Goal: Use online tool/utility: Utilize a website feature to perform a specific function

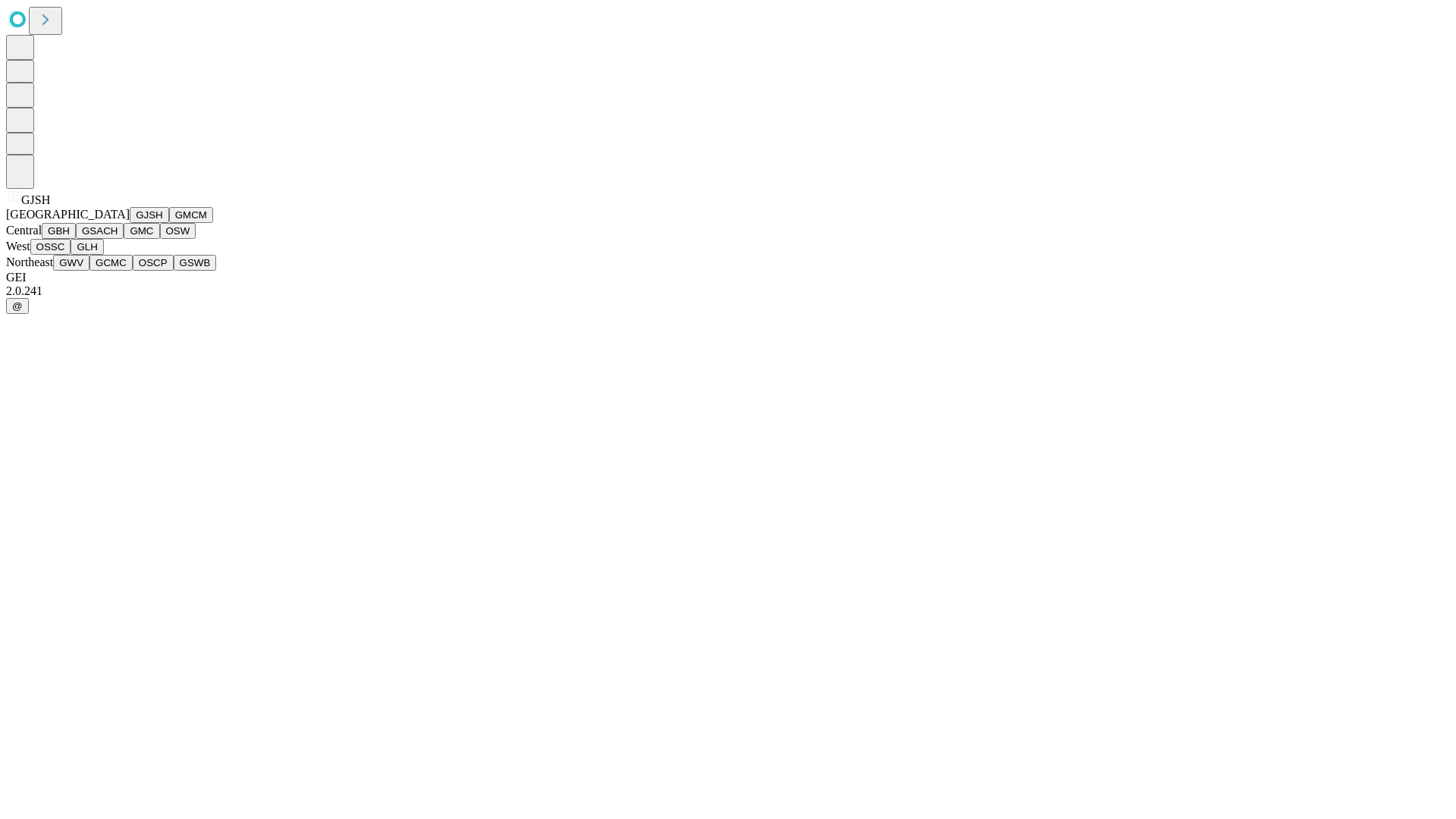
click at [129, 223] on button "GJSH" at bounding box center [148, 215] width 39 height 16
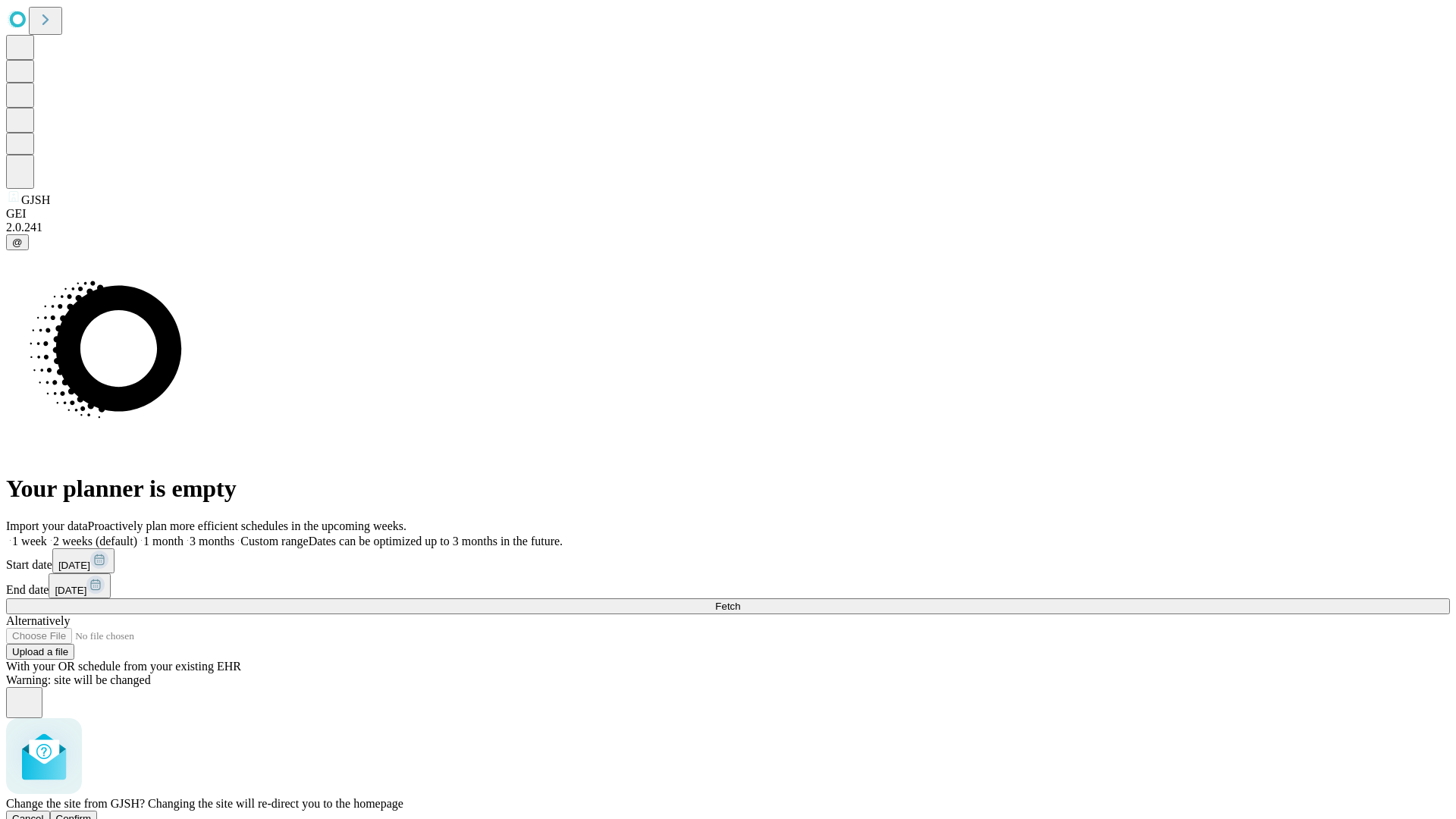
click at [92, 813] on span "Confirm" at bounding box center [74, 818] width 36 height 11
click at [47, 535] on label "1 week" at bounding box center [26, 541] width 41 height 13
click at [741, 601] on span "Fetch" at bounding box center [728, 606] width 25 height 11
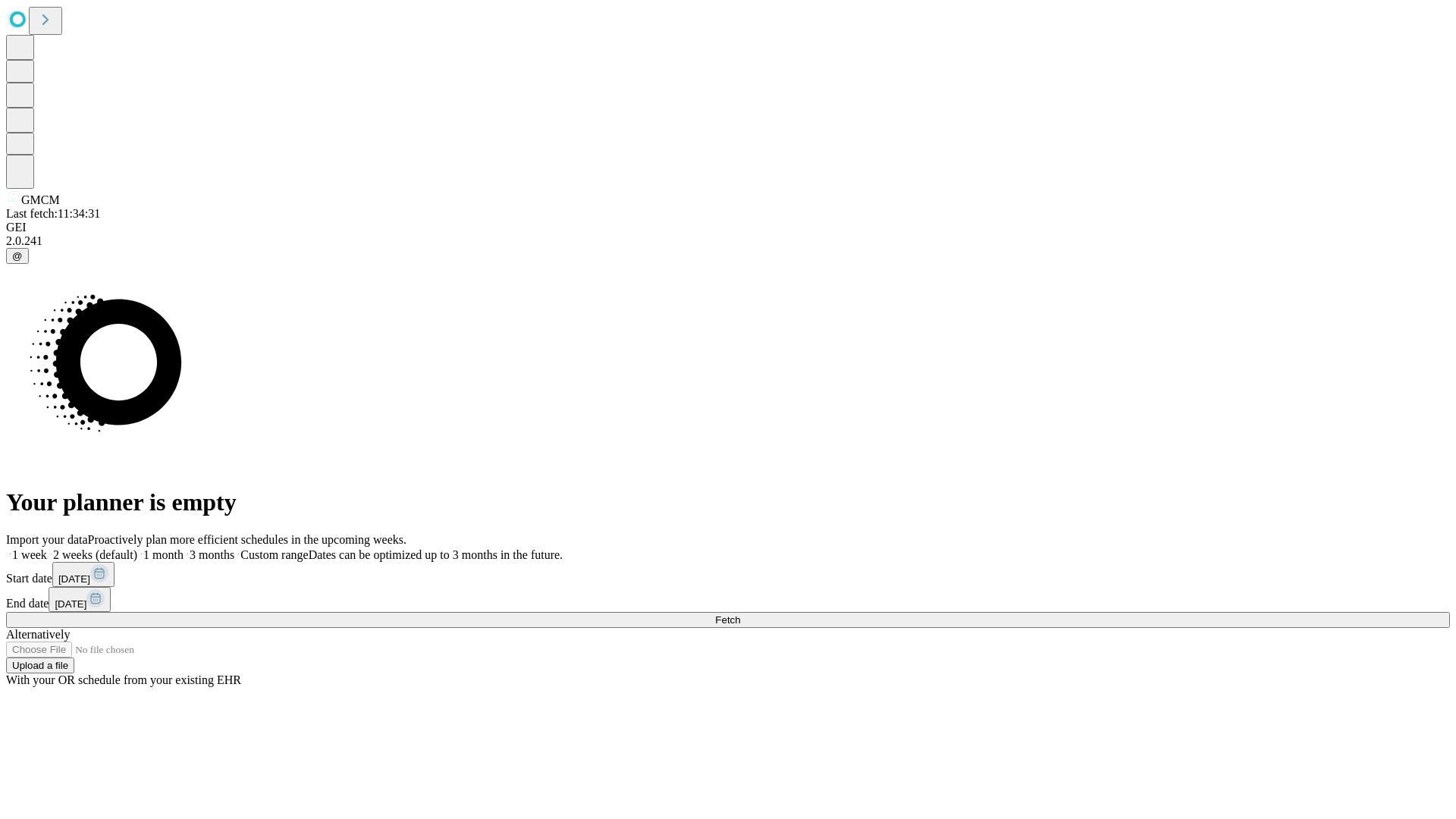
click at [47, 549] on label "1 week" at bounding box center [26, 555] width 41 height 13
click at [741, 615] on span "Fetch" at bounding box center [728, 620] width 25 height 11
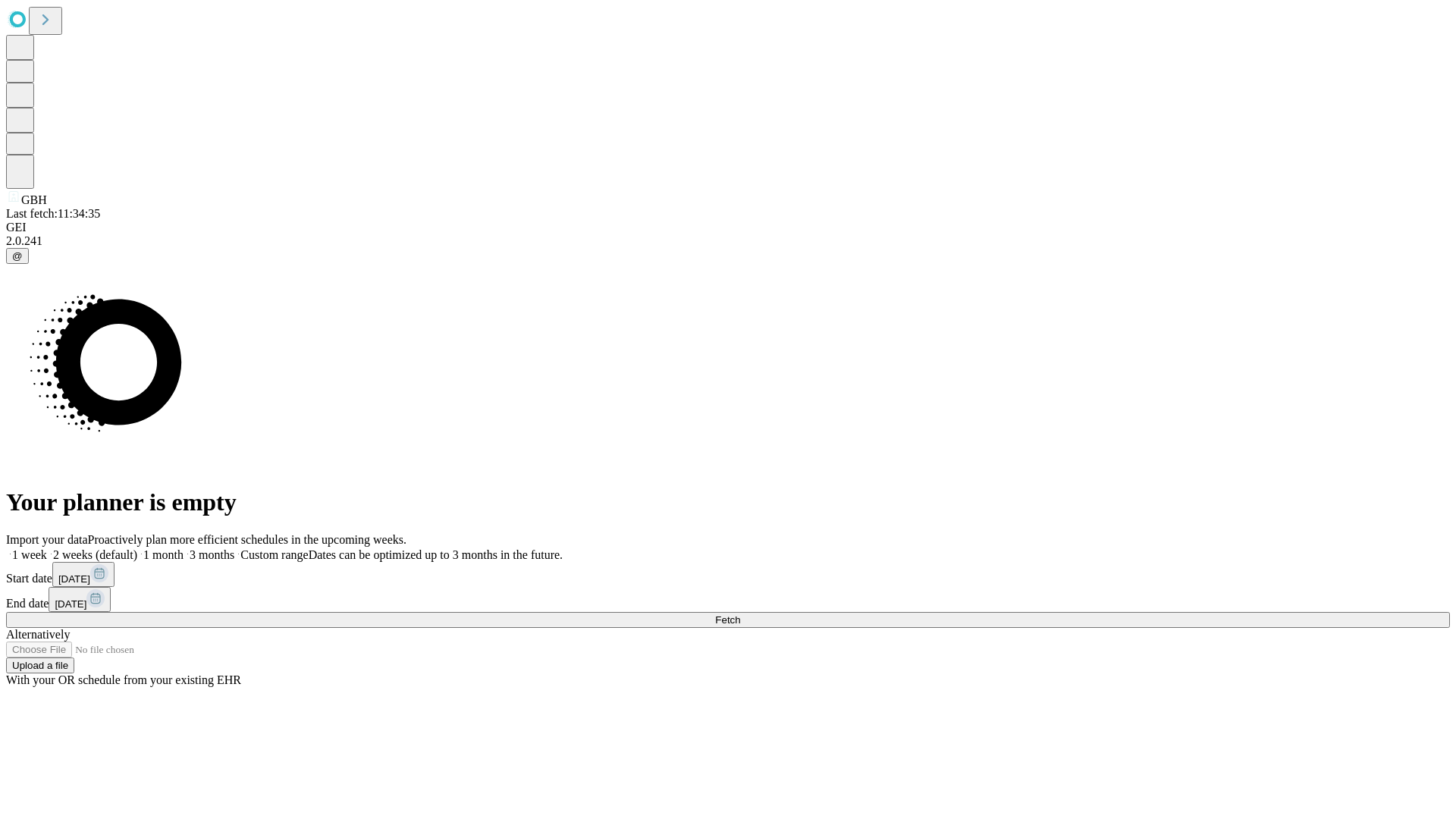
click at [47, 549] on label "1 week" at bounding box center [26, 555] width 41 height 13
click at [741, 615] on span "Fetch" at bounding box center [728, 620] width 25 height 11
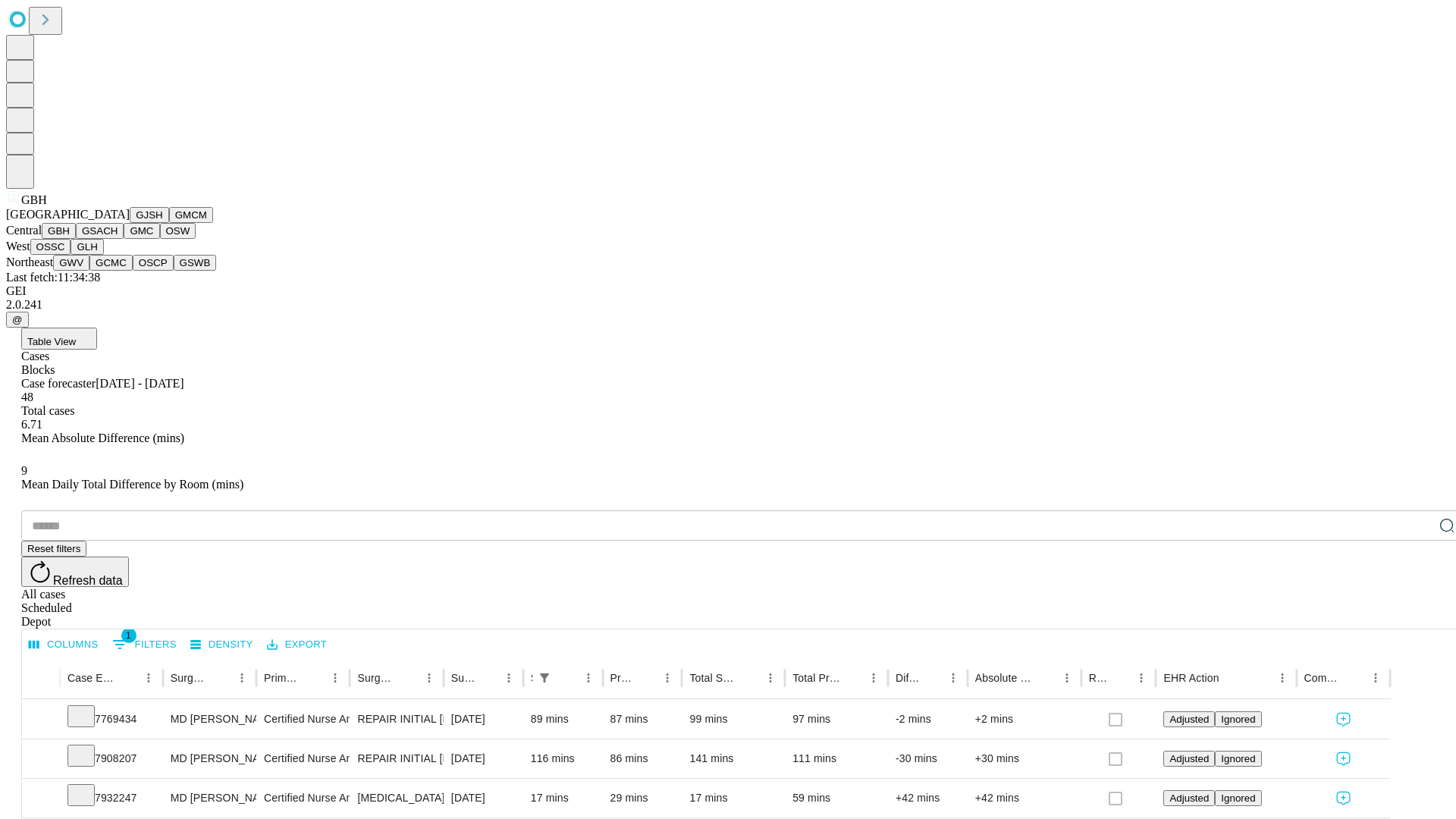
click at [117, 239] on button "GSACH" at bounding box center [99, 231] width 48 height 16
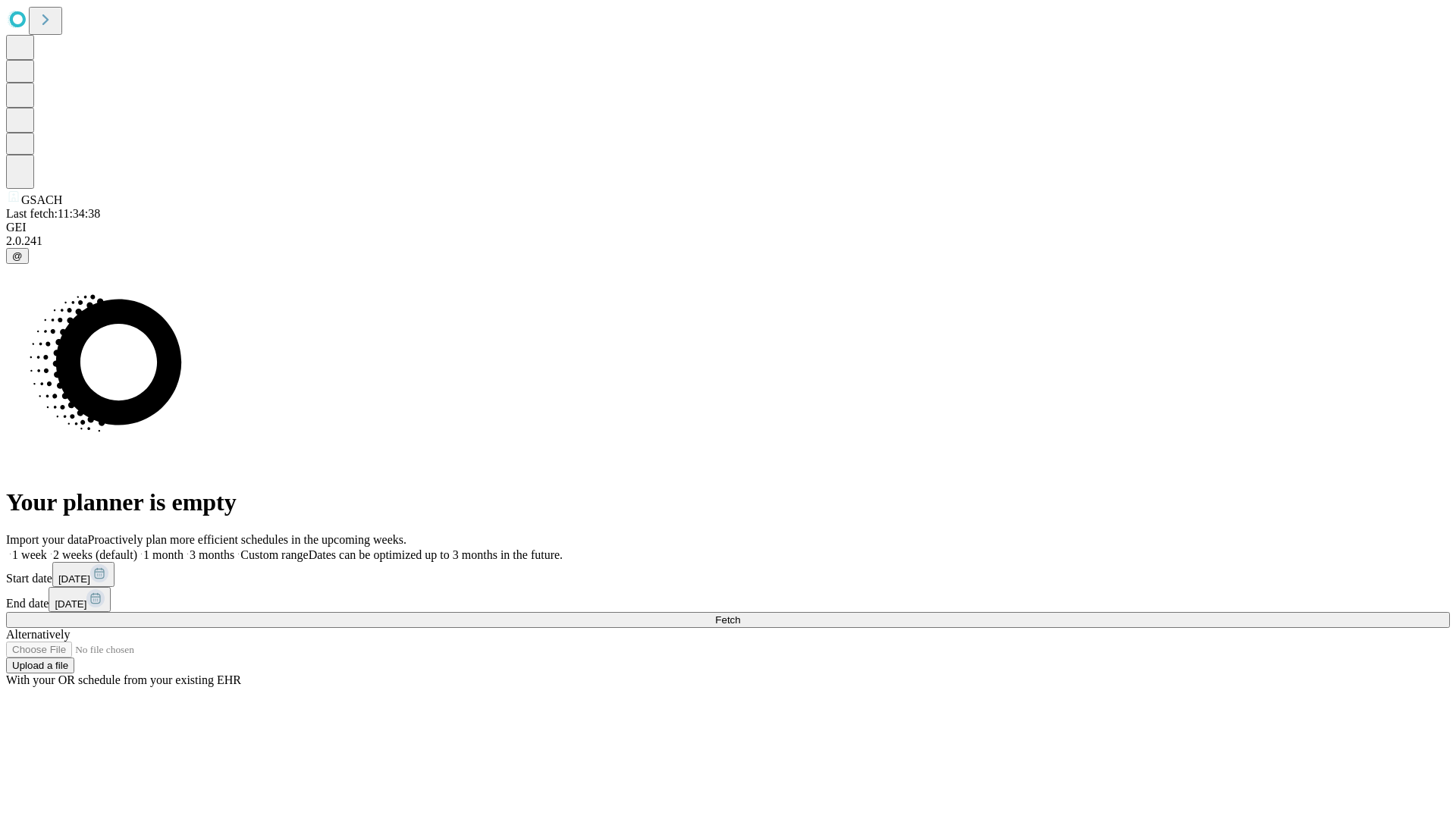
click at [47, 549] on label "1 week" at bounding box center [26, 555] width 41 height 13
click at [741, 615] on span "Fetch" at bounding box center [728, 620] width 25 height 11
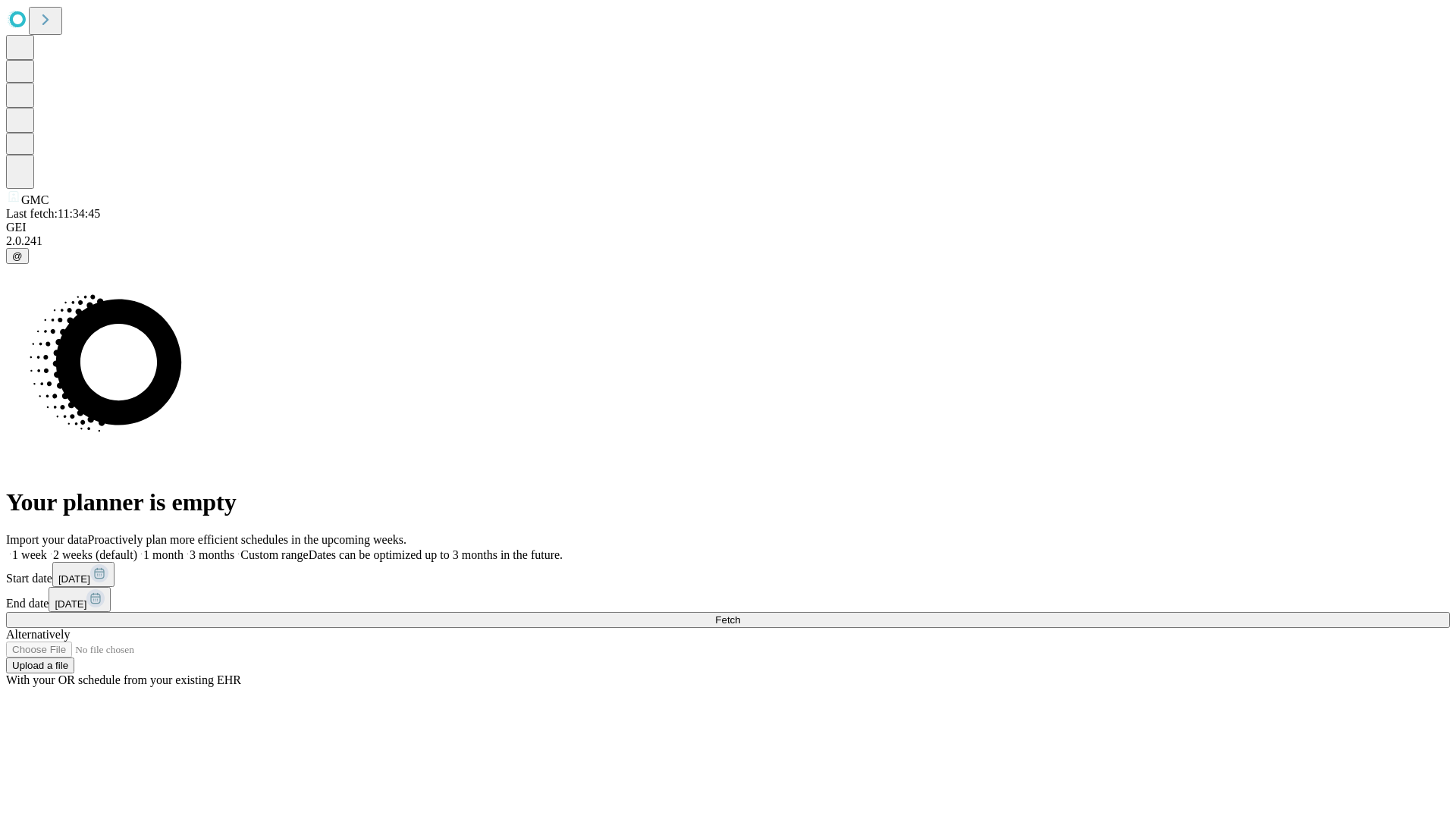
click at [47, 549] on label "1 week" at bounding box center [26, 555] width 41 height 13
click at [741, 615] on span "Fetch" at bounding box center [728, 620] width 25 height 11
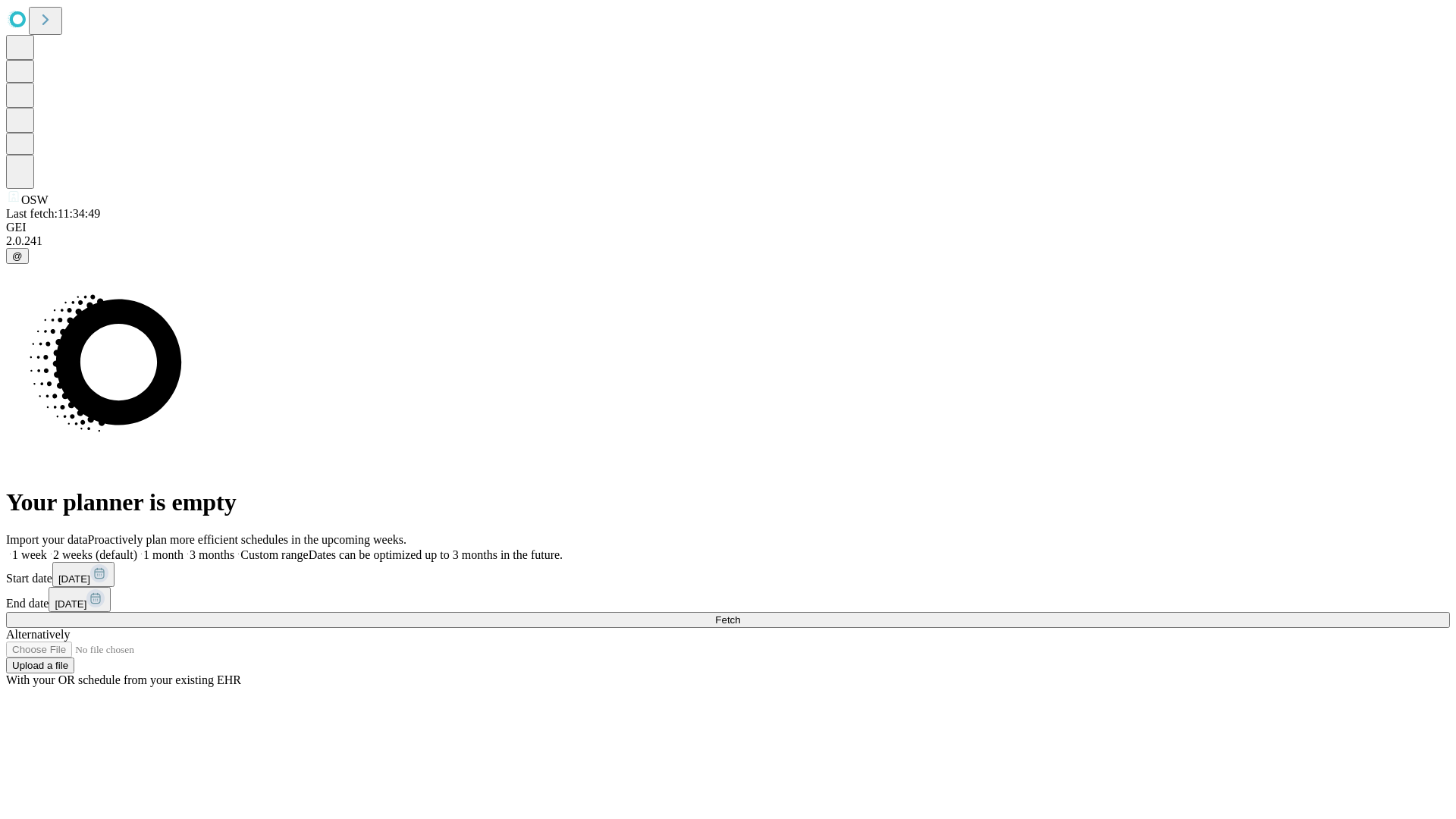
click at [47, 549] on label "1 week" at bounding box center [26, 555] width 41 height 13
click at [741, 615] on span "Fetch" at bounding box center [728, 620] width 25 height 11
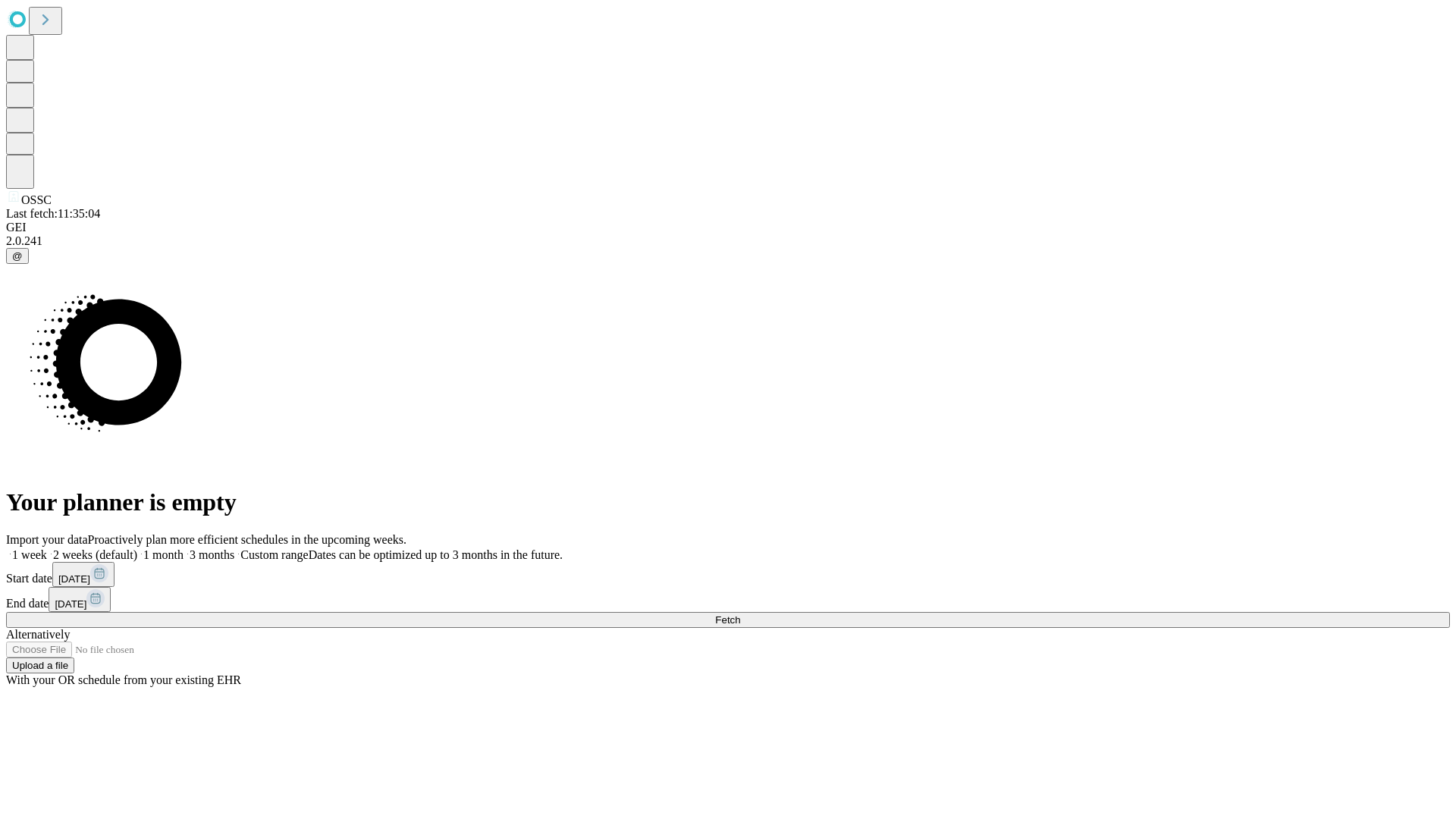
click at [47, 549] on label "1 week" at bounding box center [26, 555] width 41 height 13
click at [741, 615] on span "Fetch" at bounding box center [728, 620] width 25 height 11
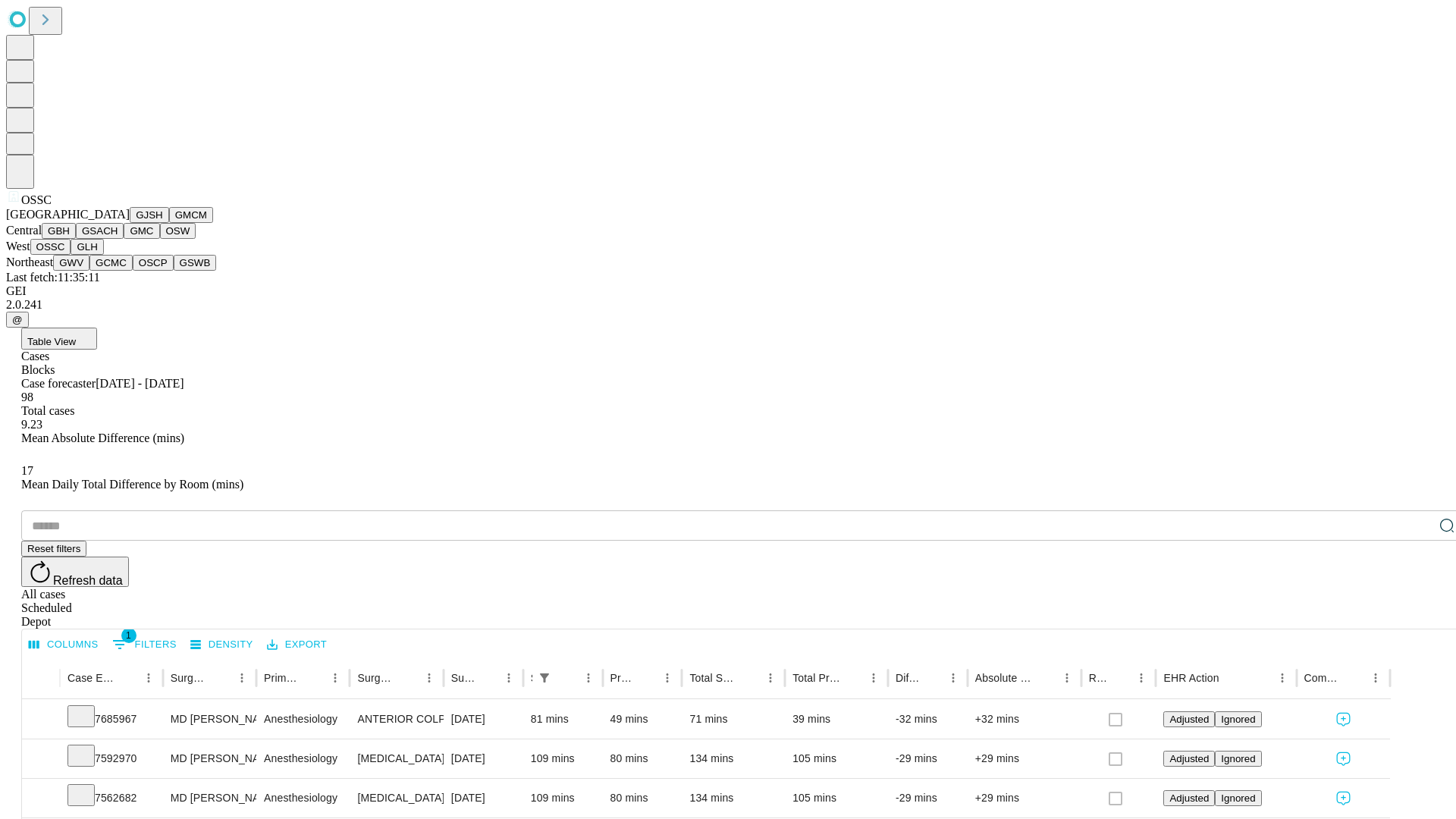
click at [103, 255] on button "GLH" at bounding box center [87, 247] width 33 height 16
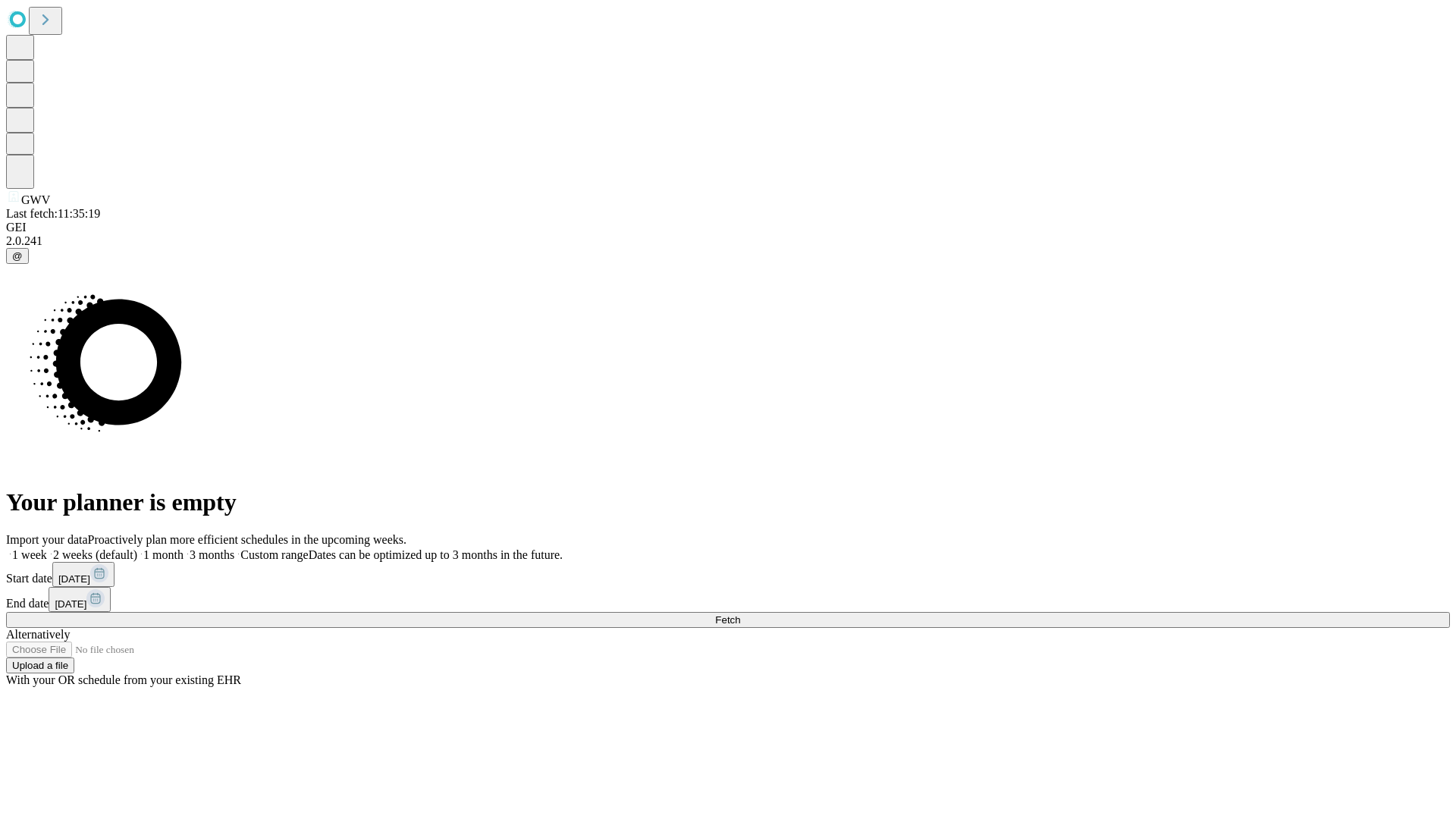
click at [47, 549] on label "1 week" at bounding box center [26, 555] width 41 height 13
click at [741, 615] on span "Fetch" at bounding box center [728, 620] width 25 height 11
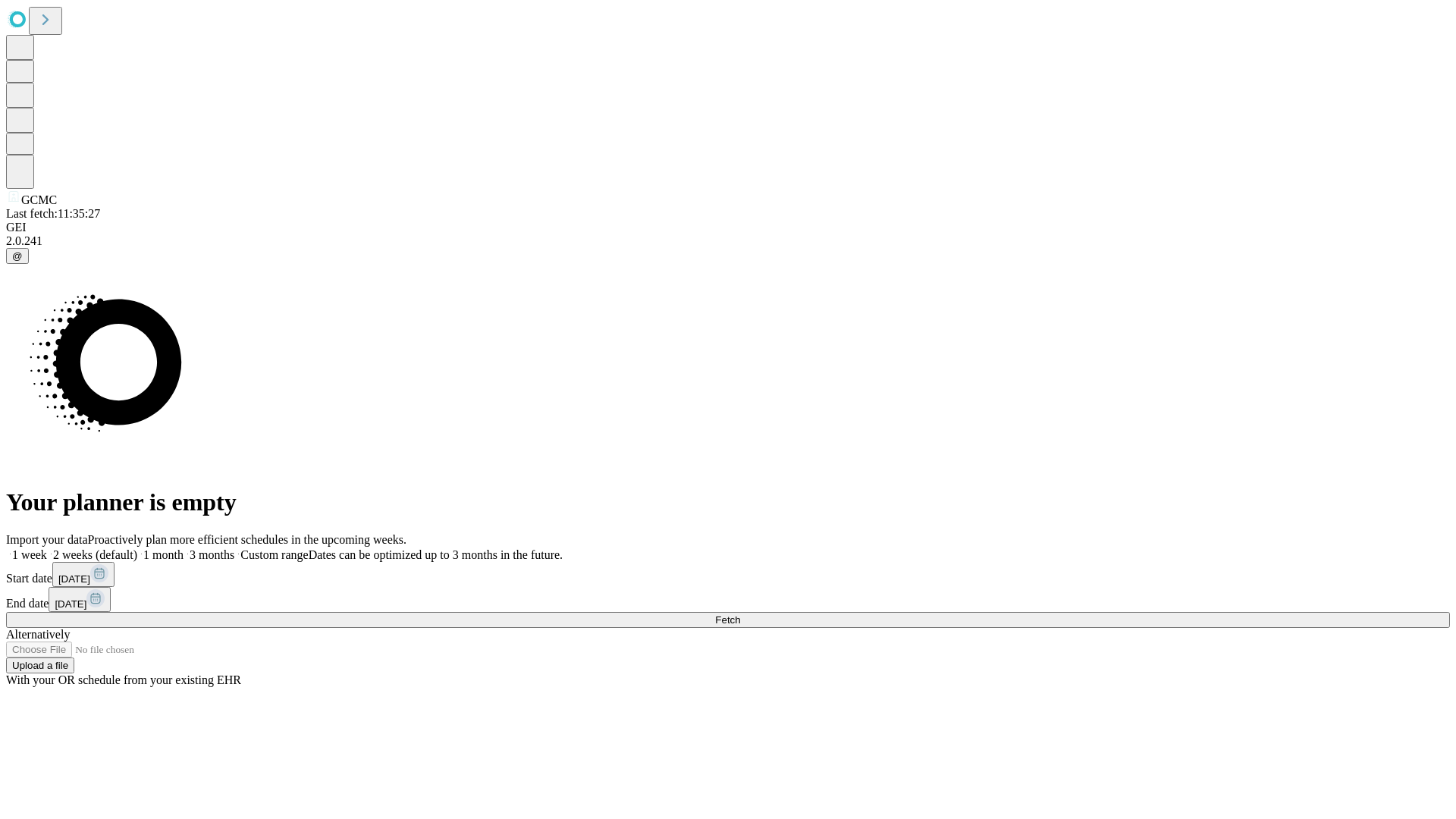
click at [47, 549] on label "1 week" at bounding box center [26, 555] width 41 height 13
click at [741, 615] on span "Fetch" at bounding box center [728, 620] width 25 height 11
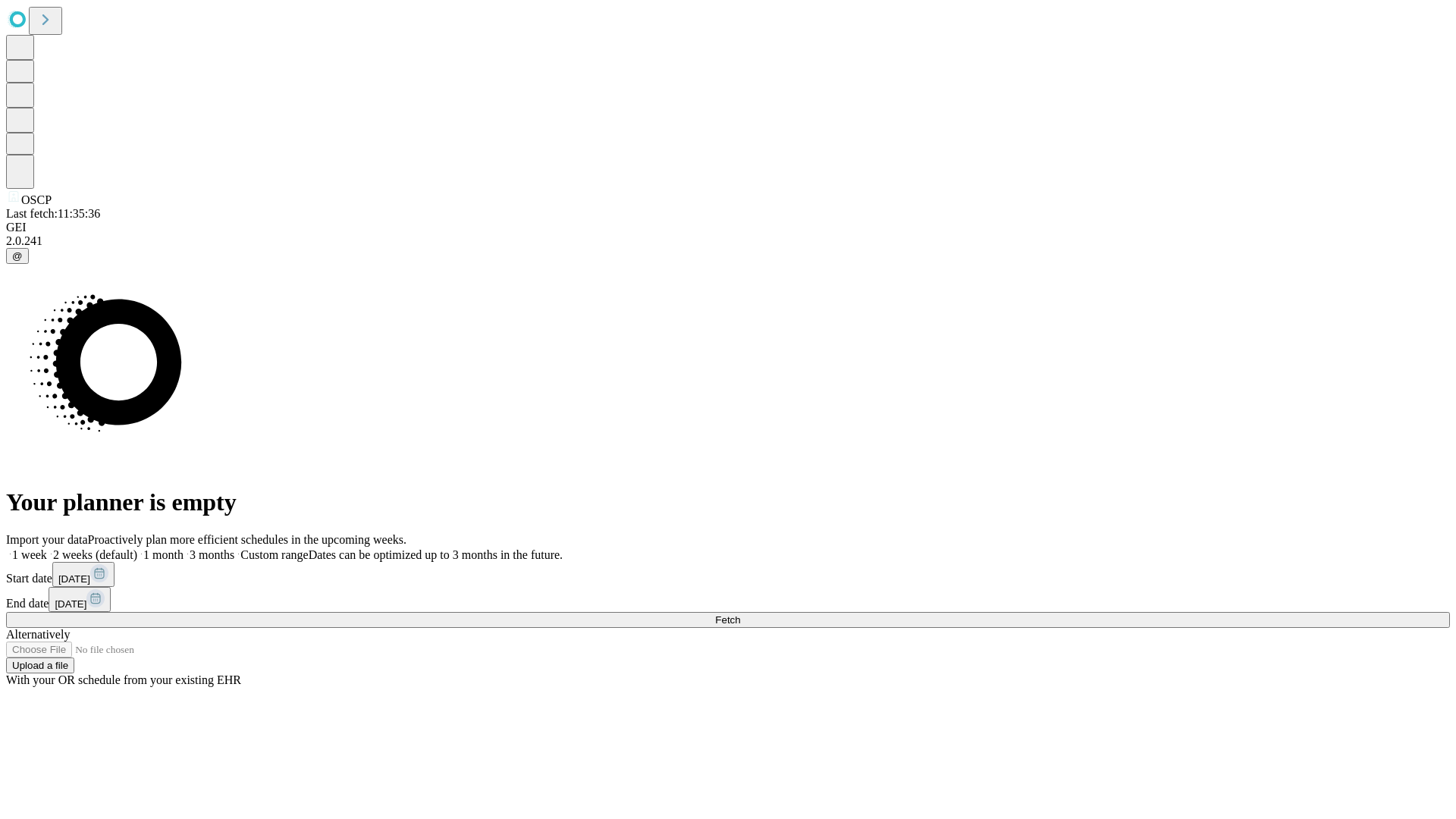
click at [47, 549] on label "1 week" at bounding box center [26, 555] width 41 height 13
click at [741, 615] on span "Fetch" at bounding box center [728, 620] width 25 height 11
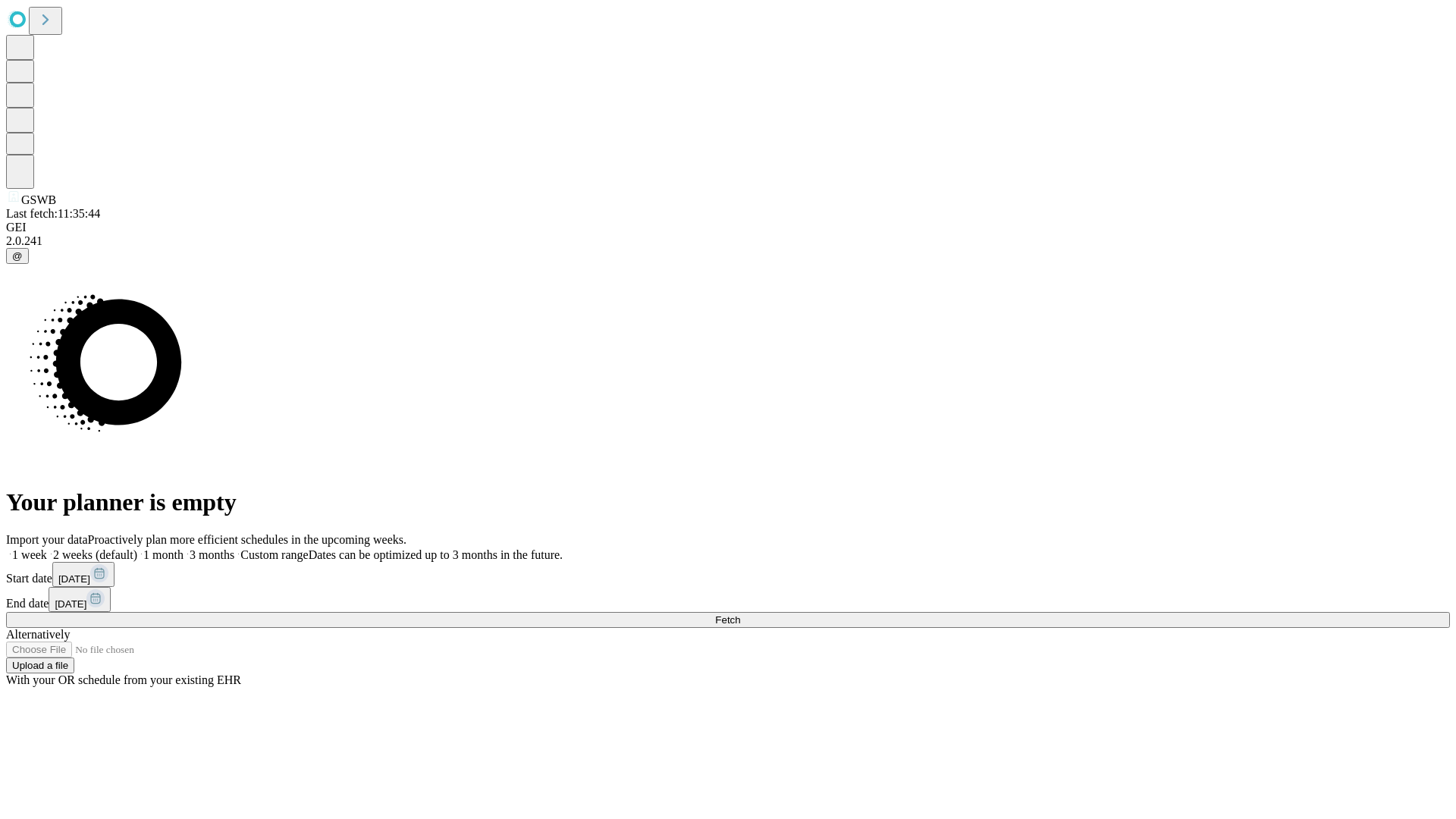
click at [47, 549] on label "1 week" at bounding box center [26, 555] width 41 height 13
click at [741, 615] on span "Fetch" at bounding box center [728, 620] width 25 height 11
